Goal: Transaction & Acquisition: Obtain resource

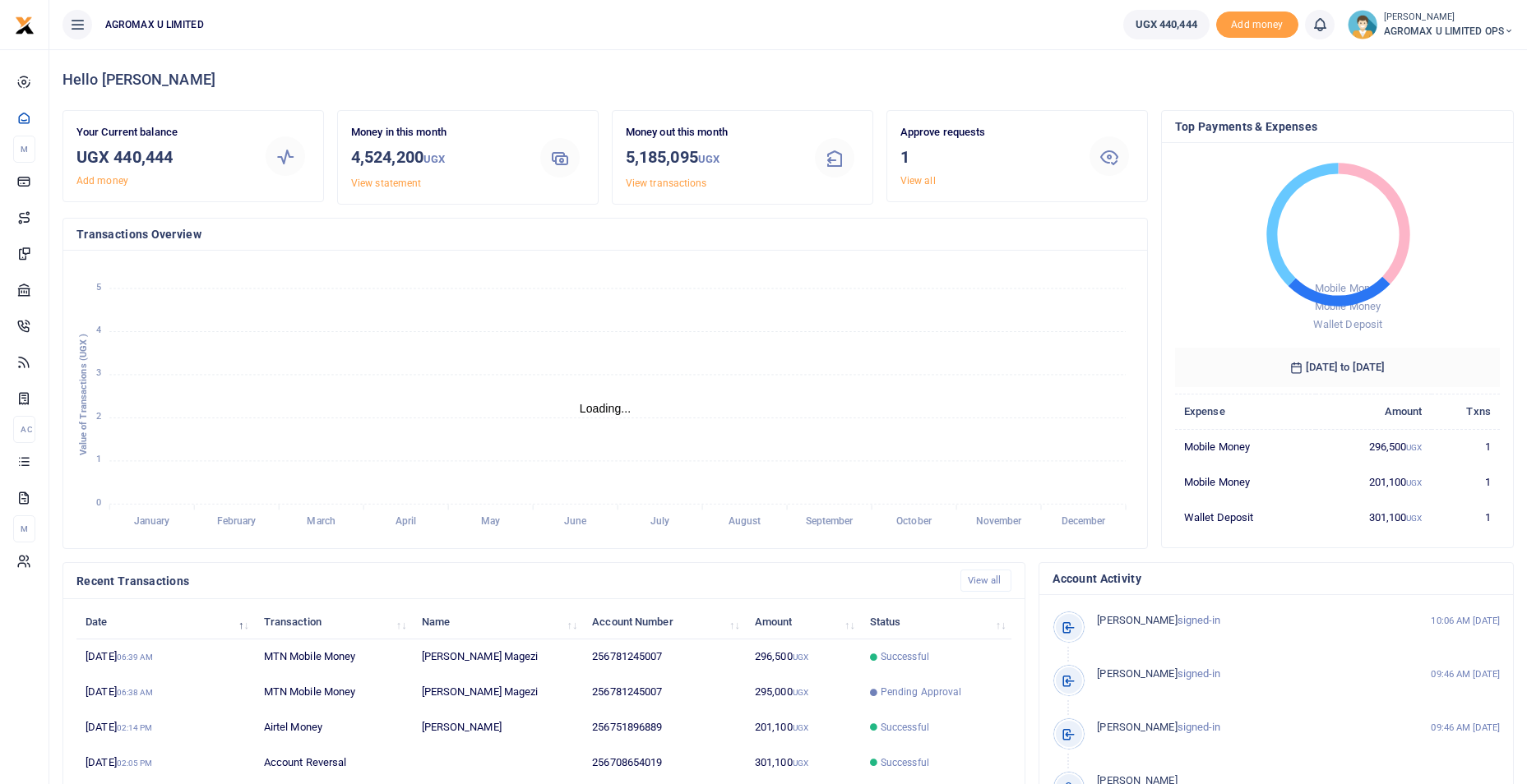
scroll to position [218, 314]
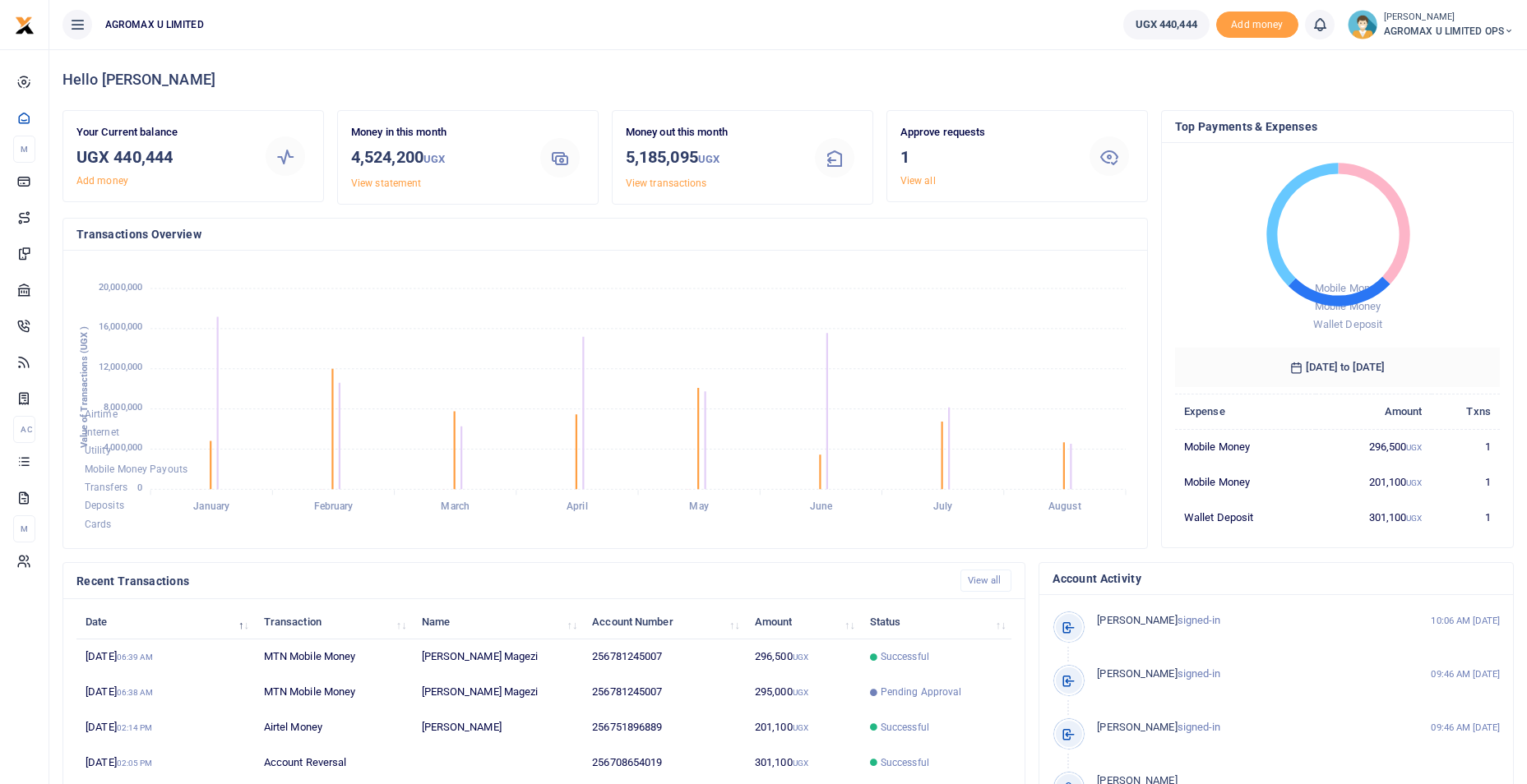
click at [1511, 30] on icon at bounding box center [1508, 31] width 10 height 11
click at [1450, 60] on link "Switch accounts" at bounding box center [1450, 60] width 130 height 23
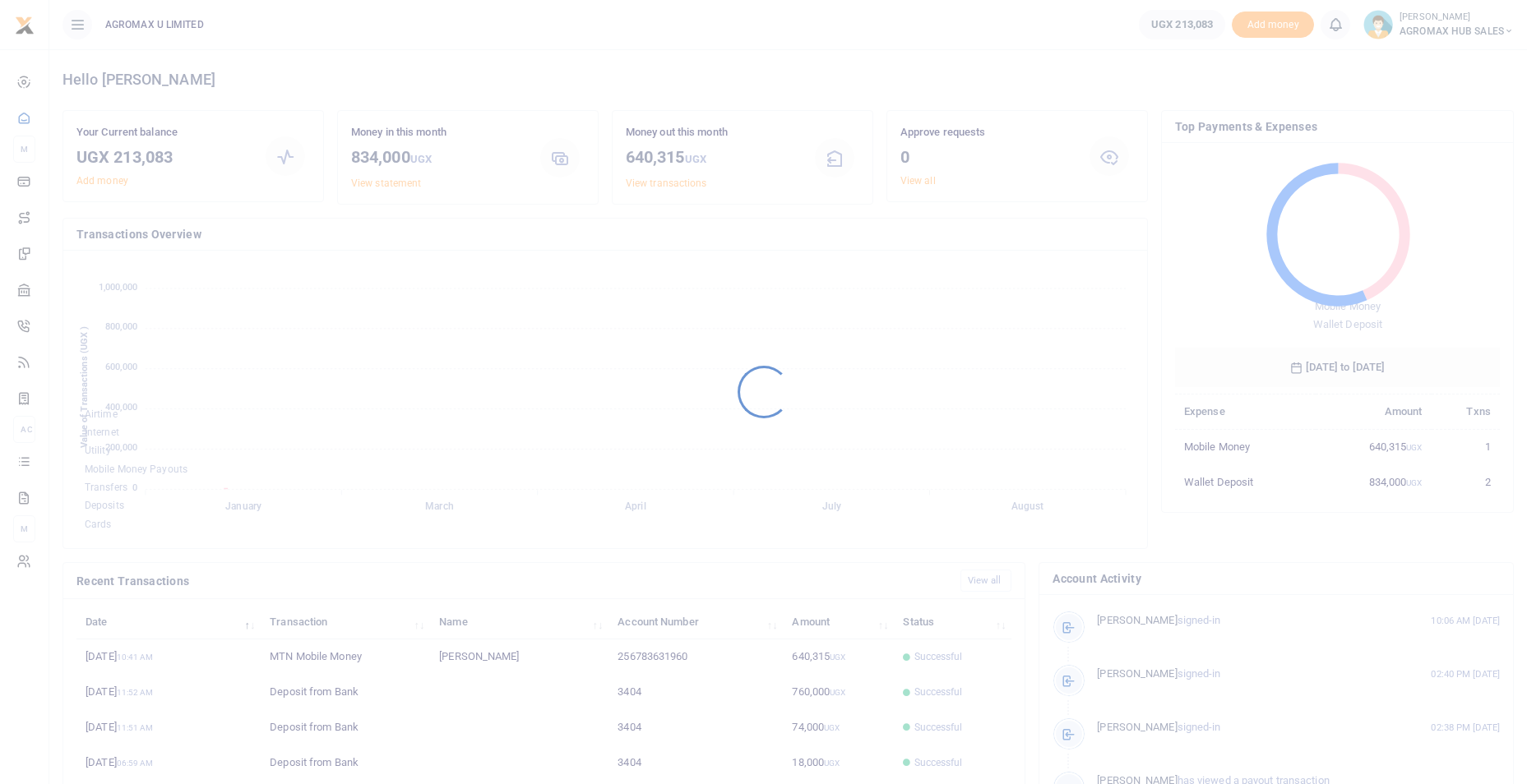
scroll to position [13, 13]
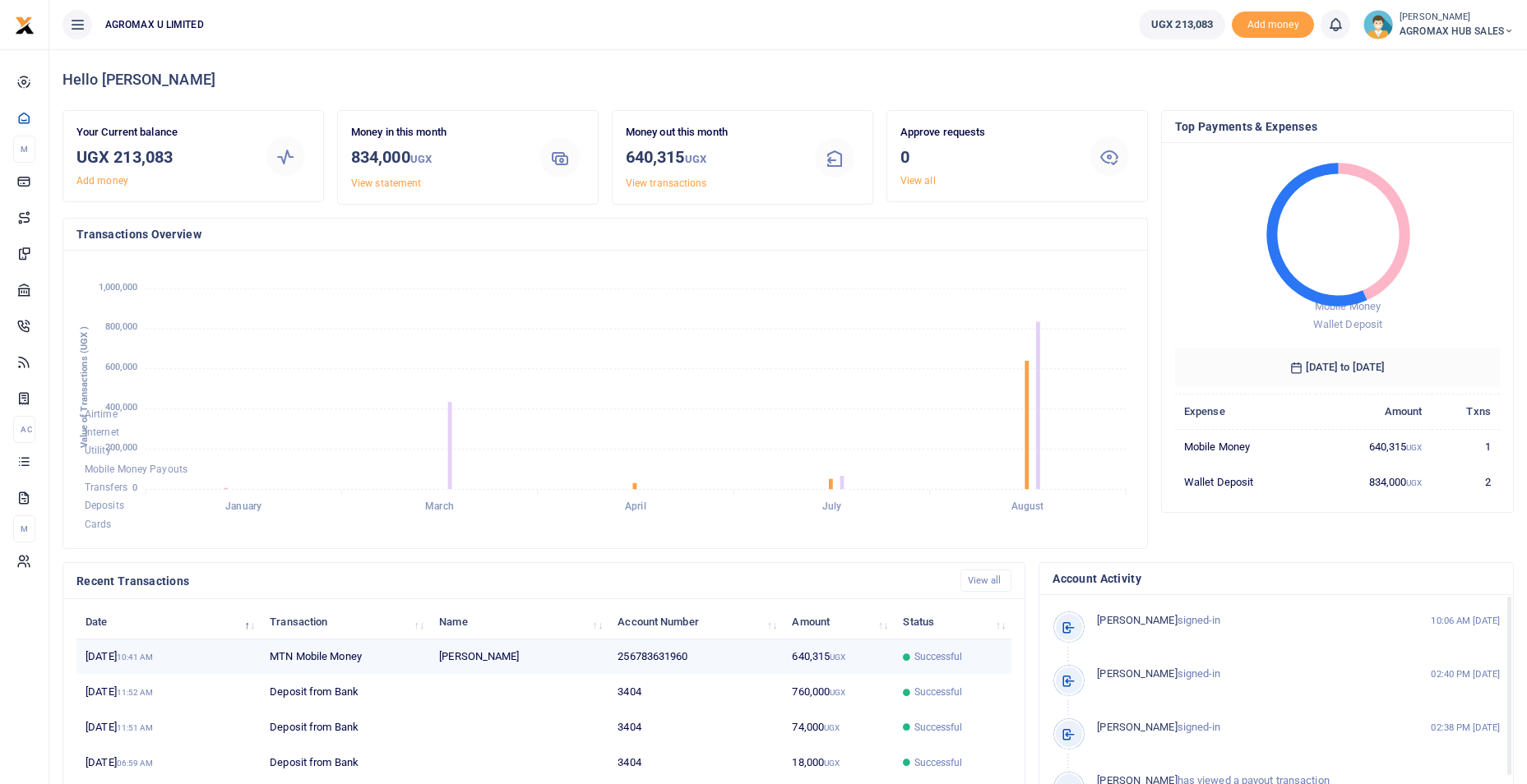
click at [943, 657] on span "Successful" at bounding box center [939, 656] width 48 height 15
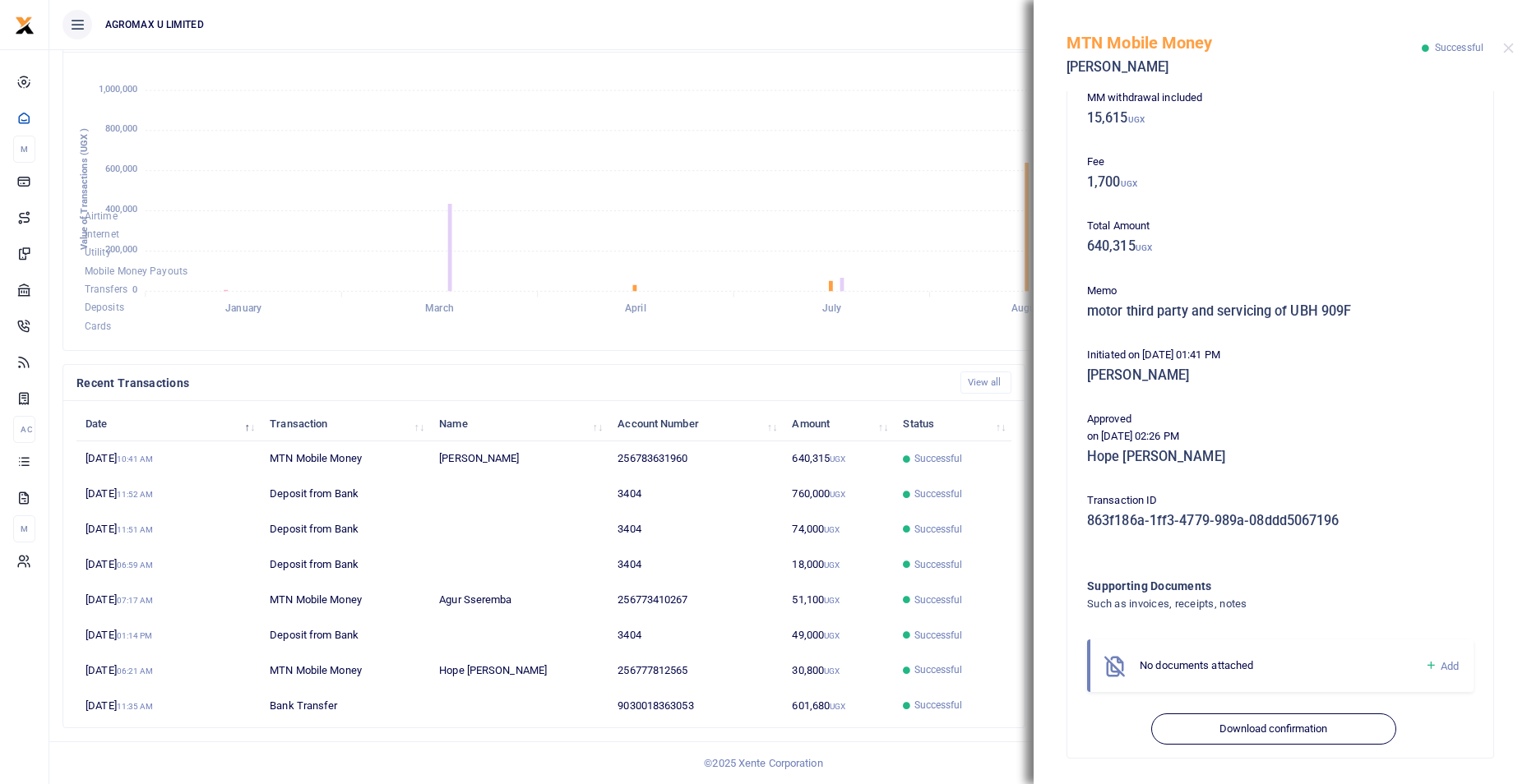
scroll to position [155, 0]
click at [1216, 730] on button "Download confirmation" at bounding box center [1273, 728] width 244 height 31
click at [1517, 48] on div "MTN Mobile Money Kiiza Sarah Successful" at bounding box center [1280, 46] width 493 height 92
click at [1512, 49] on button "Close" at bounding box center [1508, 48] width 10 height 10
